Goal: Task Accomplishment & Management: Complete application form

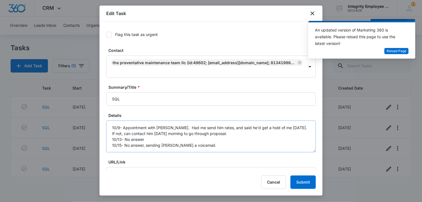
scroll to position [128, 0]
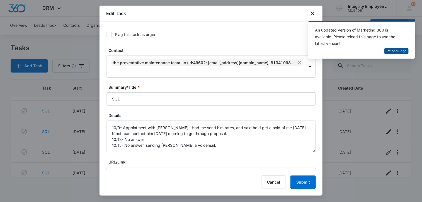
click at [392, 51] on span "Reload Page" at bounding box center [397, 51] width 20 height 5
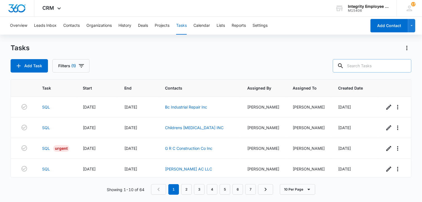
click at [385, 68] on input "text" at bounding box center [372, 65] width 79 height 13
type input "Star Real Estate"
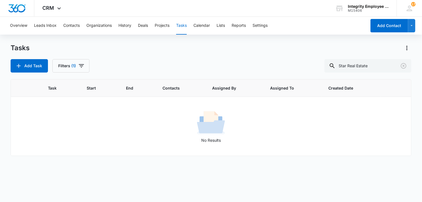
click at [200, 58] on div "Tasks Add Task Filters (1) Star Real Estate" at bounding box center [211, 58] width 401 height 29
click at [405, 66] on icon "Clear" at bounding box center [404, 65] width 7 height 7
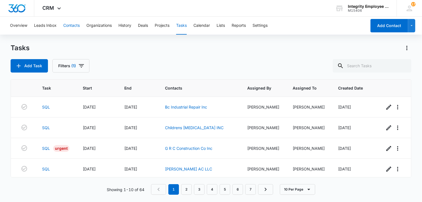
click at [68, 28] on button "Contacts" at bounding box center [71, 26] width 16 height 18
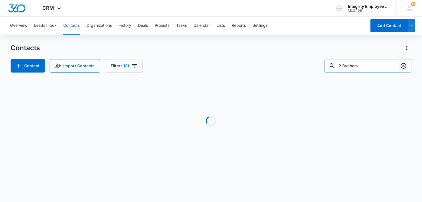
click at [405, 65] on icon "Clear" at bounding box center [404, 65] width 7 height 7
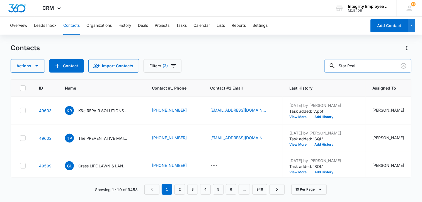
type input "Star Real"
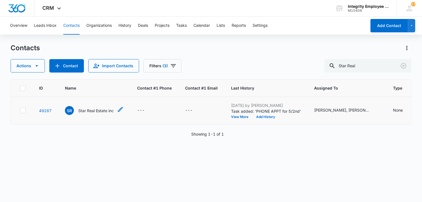
click at [82, 110] on p "Star Real Estate inc" at bounding box center [95, 111] width 35 height 6
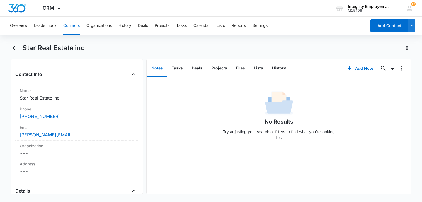
scroll to position [84, 0]
click at [14, 48] on icon "Back" at bounding box center [15, 48] width 4 height 4
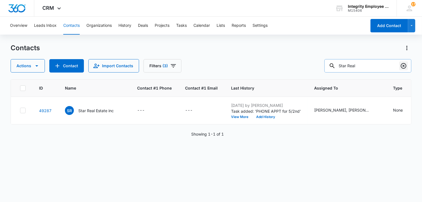
click at [404, 66] on icon "Clear" at bounding box center [404, 66] width 6 height 6
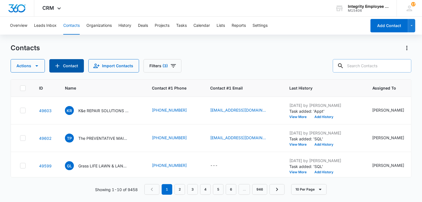
click at [72, 61] on button "Contact" at bounding box center [66, 65] width 35 height 13
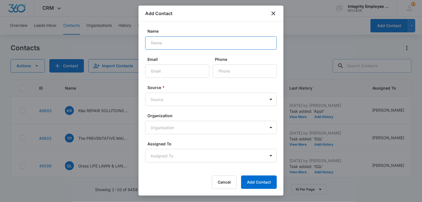
click at [165, 43] on input "Name" at bounding box center [211, 42] width 132 height 13
paste input "ALLURE HOME HEALTH CORP"
type input "ALLURE HOME HEALTH CORP"
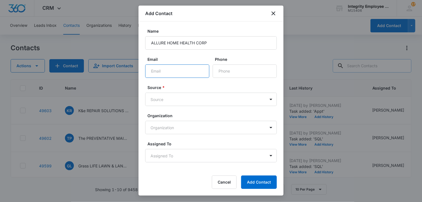
click at [177, 73] on input "Email" at bounding box center [177, 70] width 64 height 13
click at [225, 71] on input "Phone" at bounding box center [245, 70] width 64 height 13
type input "[PHONE_NUMBER]"
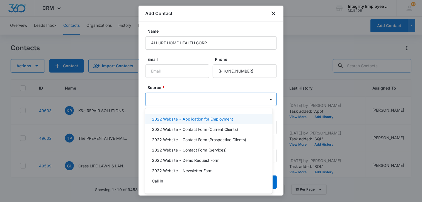
type input "in"
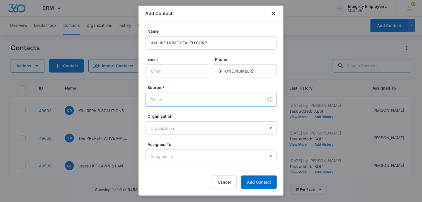
click at [211, 98] on body "CRM Apps Reputation Websites Forms CRM Email Social Shop Payments POS Content A…" at bounding box center [211, 101] width 422 height 202
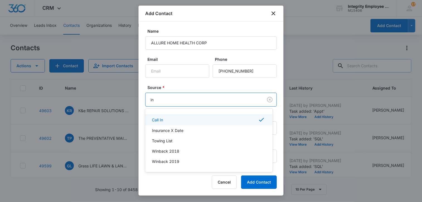
type input "ins"
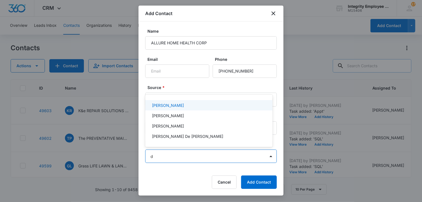
type input "da"
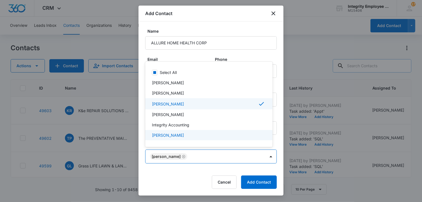
click at [209, 169] on div at bounding box center [211, 101] width 422 height 202
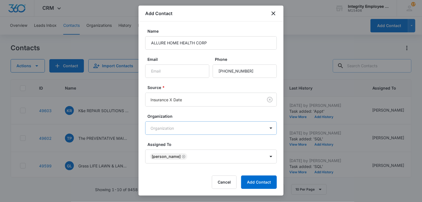
scroll to position [13, 0]
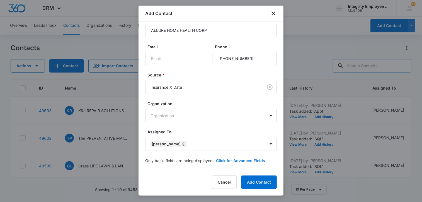
click at [235, 161] on button "Click for Advanced Fields" at bounding box center [240, 161] width 49 height 6
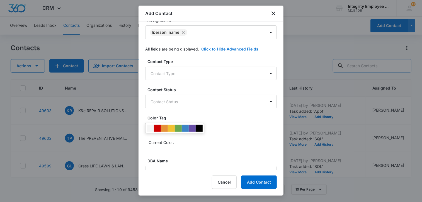
scroll to position [96, 0]
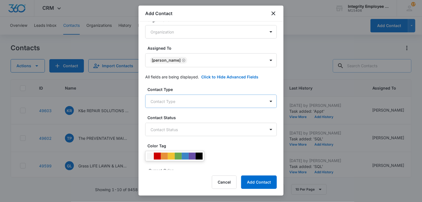
click at [206, 103] on body "CRM Apps Reputation Websites Forms CRM Email Social Shop Payments POS Content A…" at bounding box center [211, 101] width 422 height 202
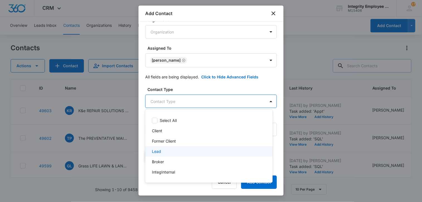
click at [171, 153] on div "Lead" at bounding box center [208, 151] width 113 height 6
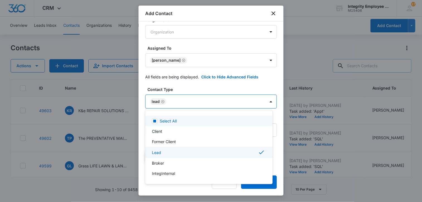
click at [197, 86] on div at bounding box center [211, 101] width 422 height 202
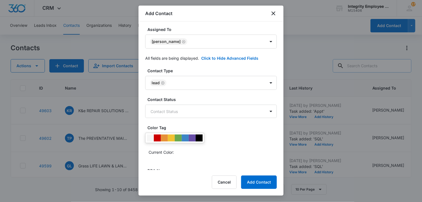
scroll to position [124, 0]
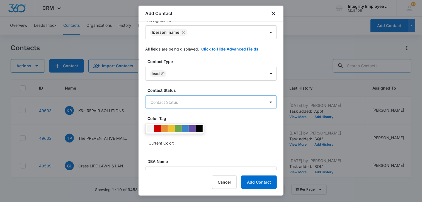
click at [191, 107] on body "CRM Apps Reputation Websites Forms CRM Email Social Shop Payments POS Content A…" at bounding box center [211, 101] width 422 height 202
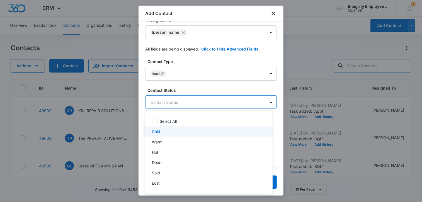
click at [164, 131] on div "Cold" at bounding box center [208, 132] width 113 height 6
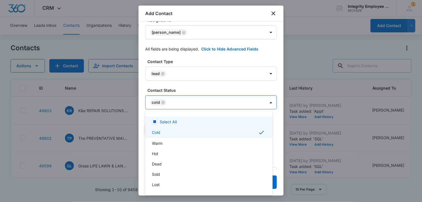
click at [229, 85] on div at bounding box center [211, 101] width 422 height 202
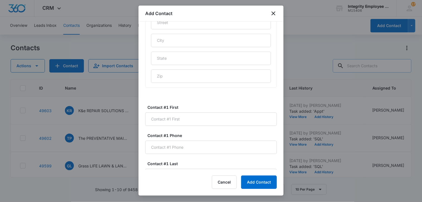
scroll to position [319, 0]
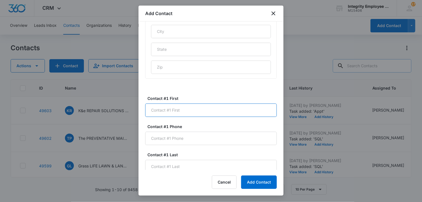
click at [198, 111] on input "Contact #1 First" at bounding box center [211, 109] width 132 height 13
type input "[PERSON_NAME]"
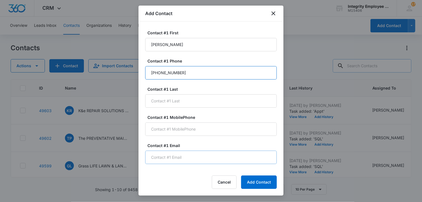
scroll to position [403, 0]
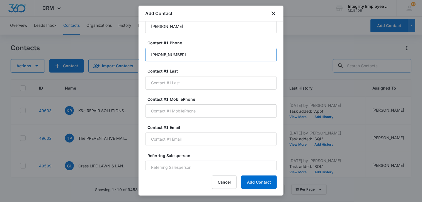
type input "[PHONE_NUMBER]"
click at [249, 186] on button "Add Contact" at bounding box center [259, 181] width 36 height 13
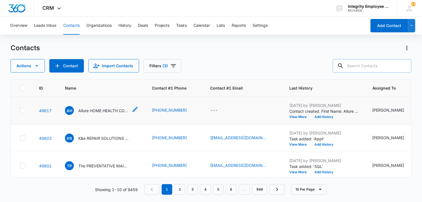
click at [94, 111] on p "Allure HOME HEALTH CORP" at bounding box center [103, 111] width 50 height 6
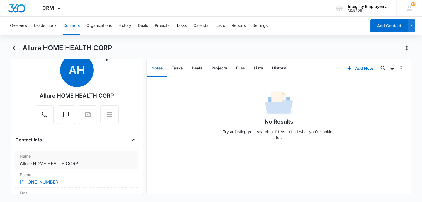
scroll to position [28, 0]
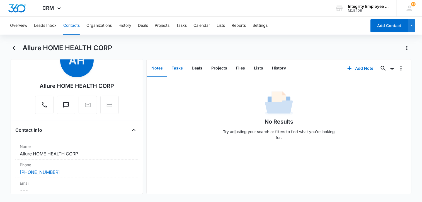
click at [179, 69] on button "Tasks" at bounding box center [177, 68] width 20 height 17
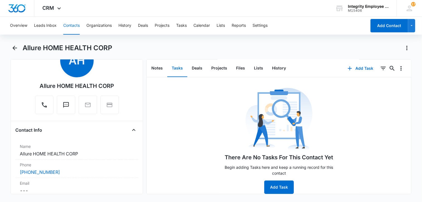
scroll to position [8, 0]
click at [274, 183] on button "Add Task" at bounding box center [279, 186] width 30 height 13
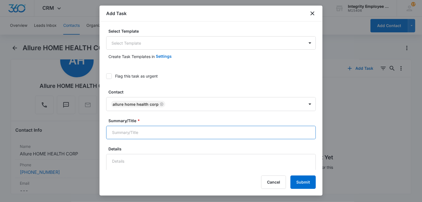
click at [157, 136] on input "Summary/Title *" at bounding box center [211, 132] width 210 height 13
type input "SQL"
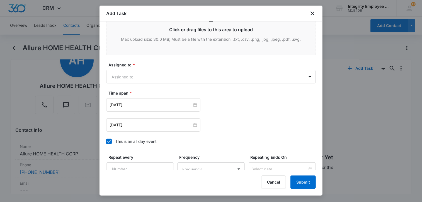
scroll to position [318, 0]
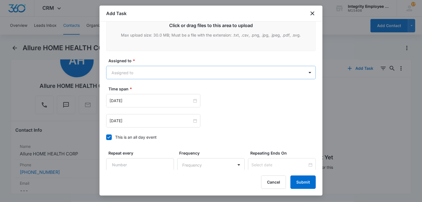
type textarea "10/15- [PERSON_NAME] said that she's been having a rough year, isn't interested…"
click at [154, 69] on body "CRM Apps Reputation Websites Forms CRM Email Social Shop Payments POS Content A…" at bounding box center [211, 101] width 422 height 202
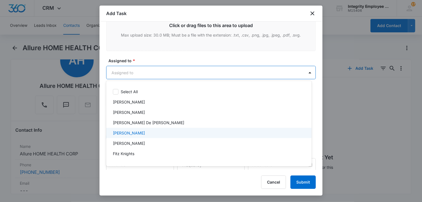
click at [137, 134] on p "[PERSON_NAME]" at bounding box center [129, 133] width 32 height 6
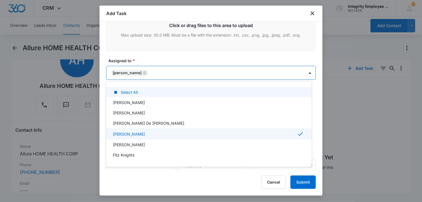
click at [173, 56] on div at bounding box center [211, 101] width 422 height 202
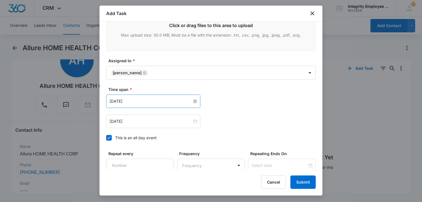
click at [148, 98] on div "[DATE]" at bounding box center [154, 101] width 88 height 6
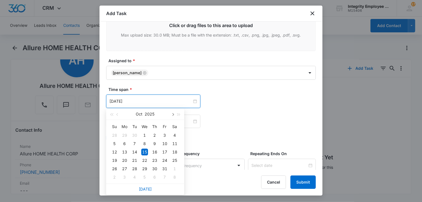
click at [174, 114] on button "button" at bounding box center [173, 113] width 6 height 11
type input "[DATE]"
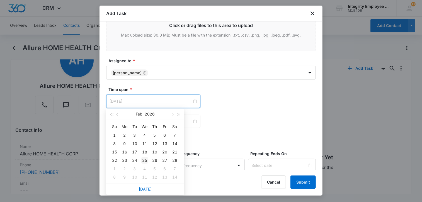
click at [145, 161] on div "25" at bounding box center [144, 160] width 7 height 7
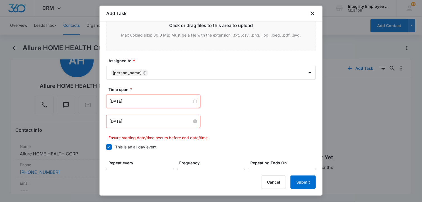
click at [156, 121] on input "[DATE]" at bounding box center [151, 121] width 83 height 6
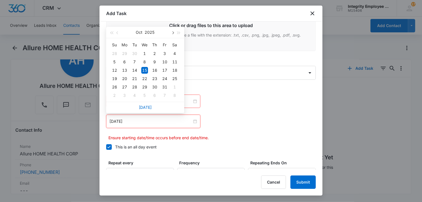
click at [173, 33] on span "button" at bounding box center [172, 33] width 3 height 3
type input "[DATE]"
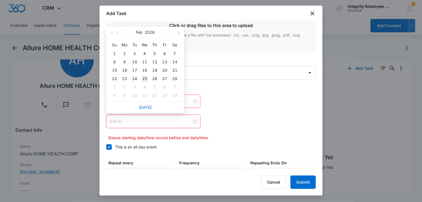
click at [145, 78] on div "25" at bounding box center [144, 78] width 7 height 7
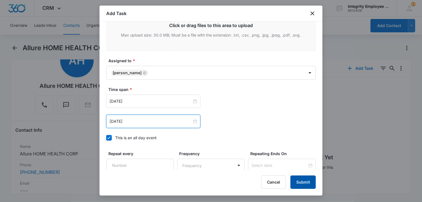
click at [302, 184] on button "Submit" at bounding box center [303, 181] width 25 height 13
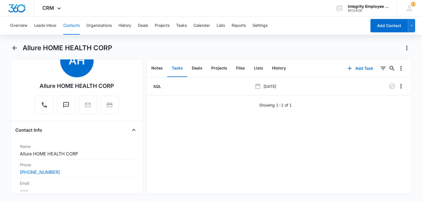
scroll to position [0, 0]
click at [16, 46] on icon "Back" at bounding box center [14, 48] width 7 height 7
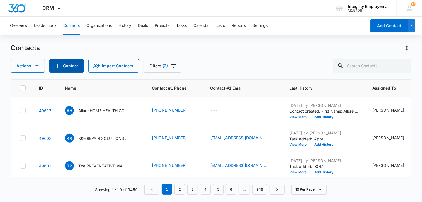
click at [71, 69] on button "Contact" at bounding box center [66, 65] width 35 height 13
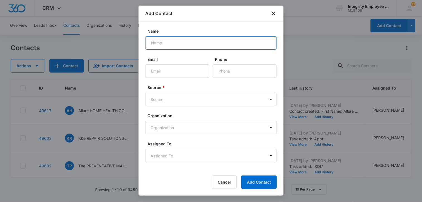
click at [163, 42] on input "Name" at bounding box center [211, 42] width 132 height 13
paste input "SL BRICK PAVERS INC"
type input "SL BRICK PAVERS INC"
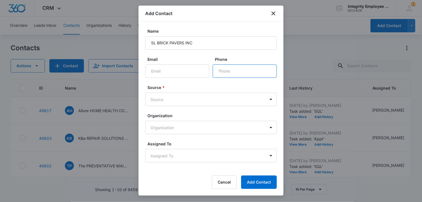
click at [241, 72] on input "Phone" at bounding box center [245, 70] width 64 height 13
paste input "[PHONE_NUMBER]"
type input "[PHONE_NUMBER]"
click at [205, 97] on body "CRM Apps Reputation Websites Forms CRM Email Social Shop Payments POS Content A…" at bounding box center [211, 101] width 422 height 202
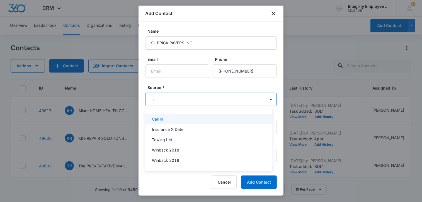
type input "ins"
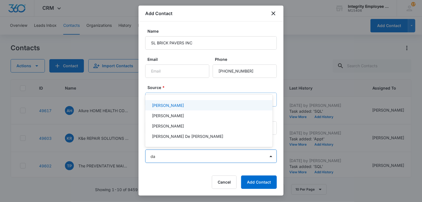
type input "dan"
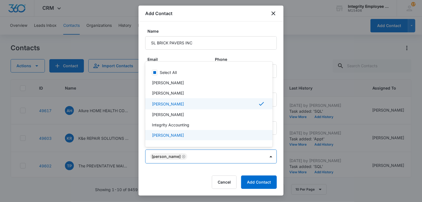
click at [170, 177] on div at bounding box center [211, 101] width 422 height 202
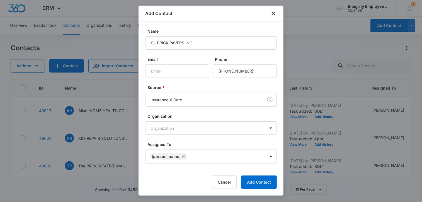
scroll to position [13, 0]
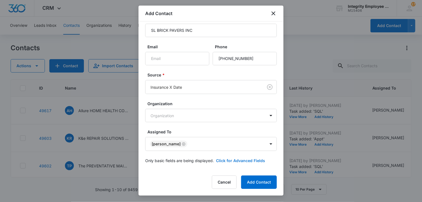
click at [224, 161] on button "Click for Advanced Fields" at bounding box center [240, 161] width 49 height 6
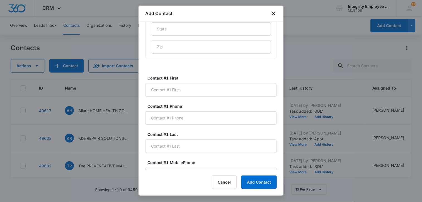
scroll to position [347, 0]
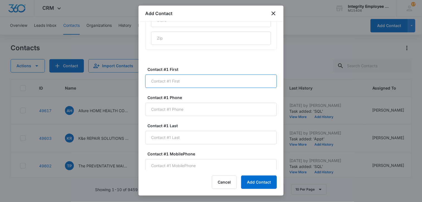
click at [170, 77] on input "Contact #1 First" at bounding box center [211, 80] width 132 height 13
type input "[PERSON_NAME]"
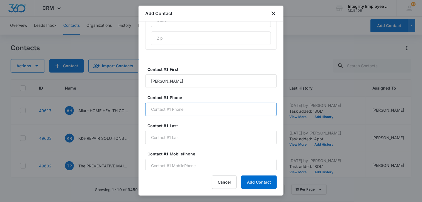
paste input "[PHONE_NUMBER]"
type input "[PHONE_NUMBER]"
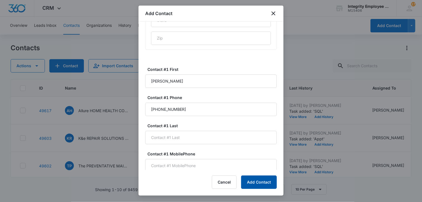
click at [263, 180] on button "Add Contact" at bounding box center [259, 181] width 36 height 13
